Goal: Transaction & Acquisition: Purchase product/service

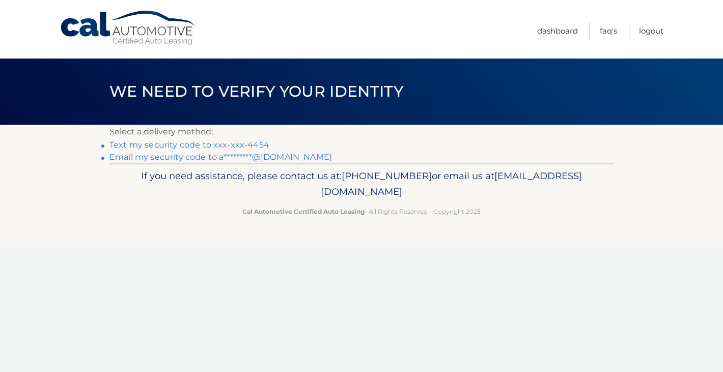
click at [239, 144] on link "Text my security code to xxx-xxx-4454" at bounding box center [189, 145] width 160 height 10
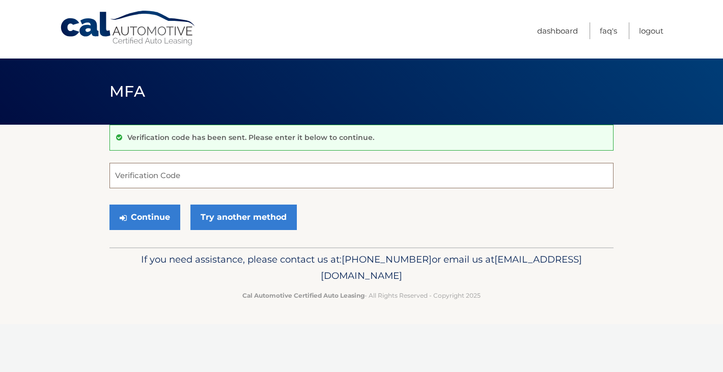
click at [234, 183] on input "Verification Code" at bounding box center [361, 175] width 504 height 25
type input "870071"
click at [148, 221] on button "Continue" at bounding box center [144, 217] width 71 height 25
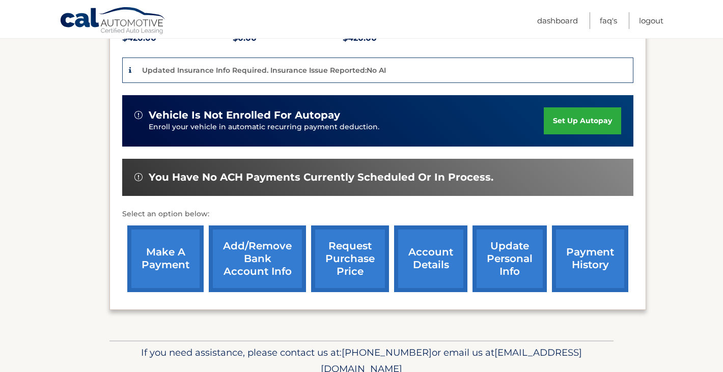
scroll to position [238, 0]
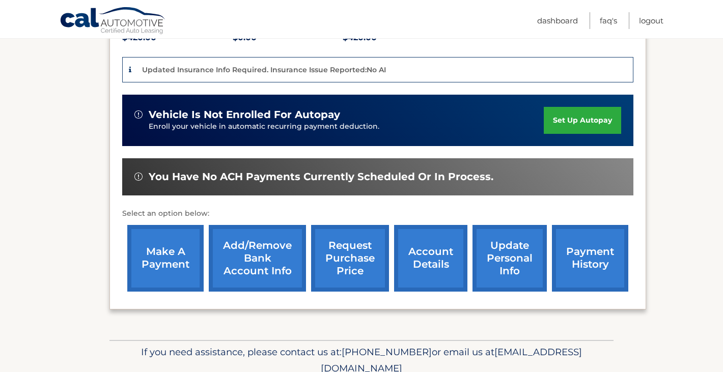
click at [149, 249] on link "make a payment" at bounding box center [165, 258] width 76 height 67
click at [166, 264] on link "make a payment" at bounding box center [165, 258] width 76 height 67
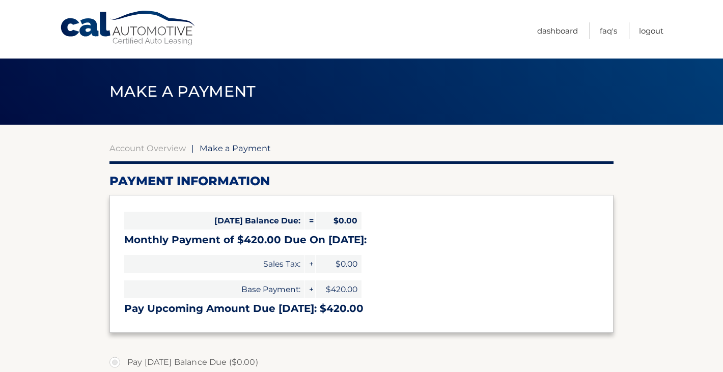
select select "N2M2YjhmYzItNzc2Mi00NDI1LTk5OTgtZjljZjk3ZTBhZGJm"
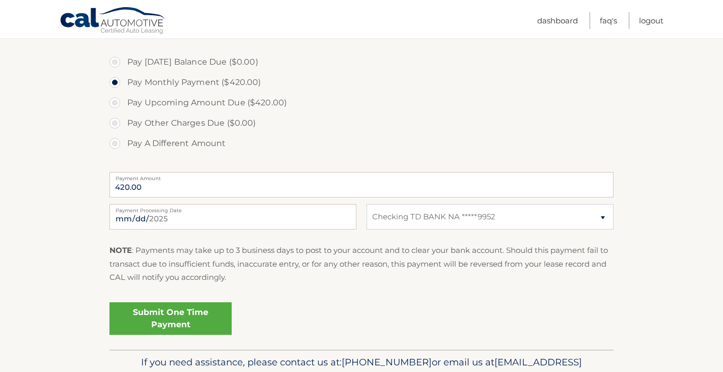
scroll to position [321, 0]
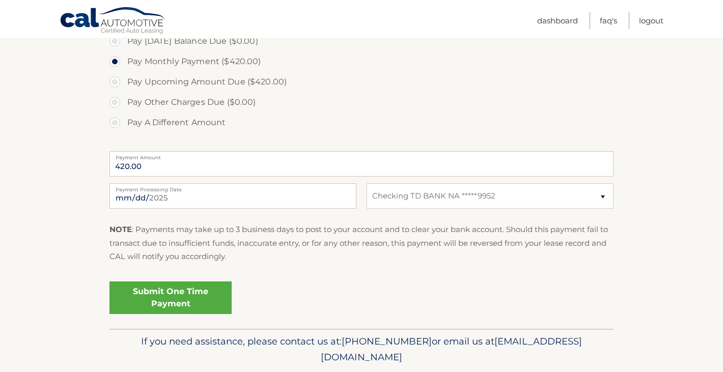
click at [183, 297] on link "Submit One Time Payment" at bounding box center [170, 297] width 122 height 33
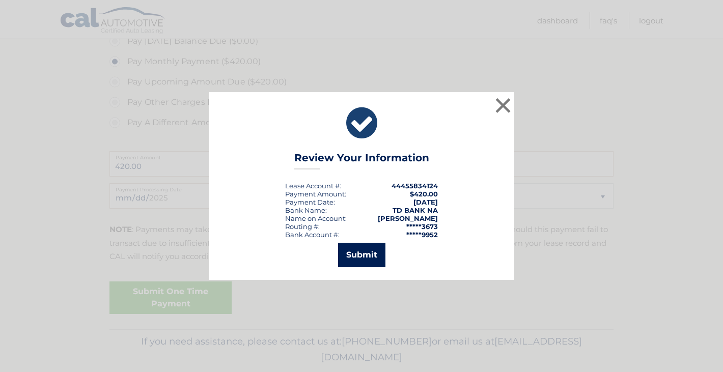
click at [376, 253] on button "Submit" at bounding box center [361, 255] width 47 height 24
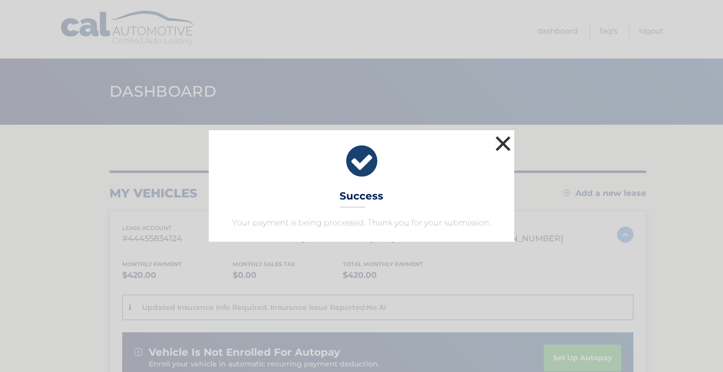
click at [499, 141] on button "×" at bounding box center [503, 143] width 20 height 20
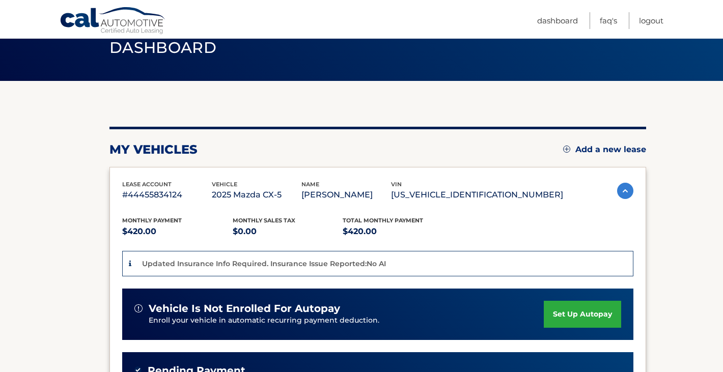
scroll to position [46, 0]
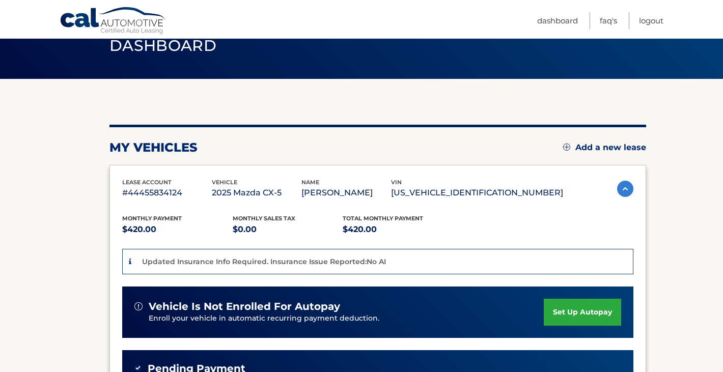
click at [364, 262] on p "Updated Insurance Info Required. Insurance Issue Reported:No AI" at bounding box center [264, 261] width 244 height 9
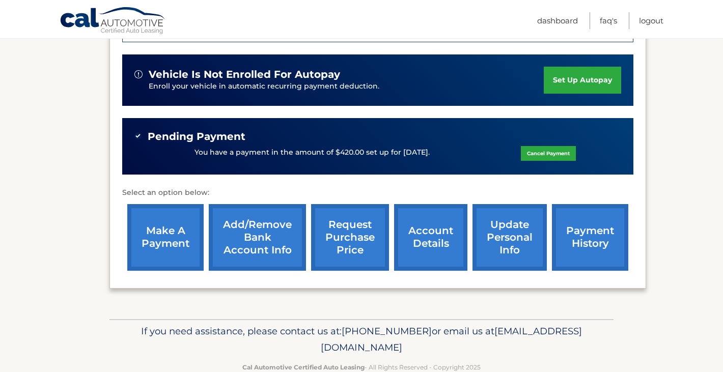
scroll to position [284, 0]
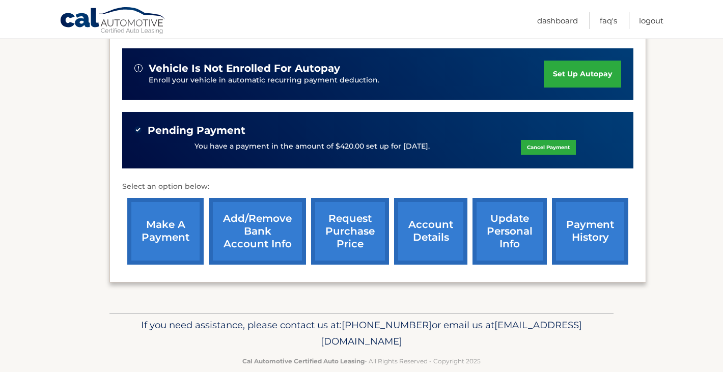
click at [448, 238] on link "account details" at bounding box center [430, 231] width 73 height 67
click at [430, 232] on link "account details" at bounding box center [430, 231] width 73 height 67
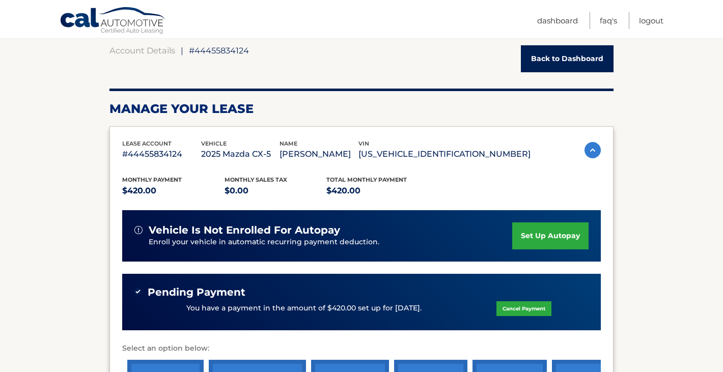
scroll to position [98, 0]
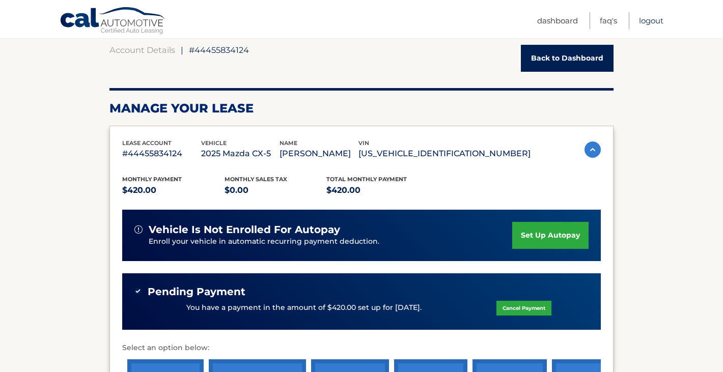
click at [652, 19] on link "Logout" at bounding box center [651, 20] width 24 height 17
